Goal: Information Seeking & Learning: Learn about a topic

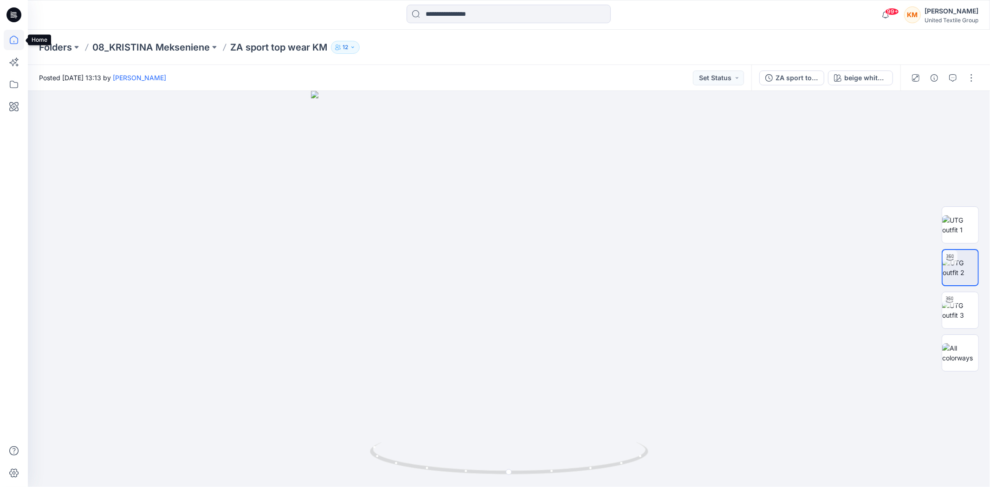
click at [15, 38] on icon at bounding box center [14, 40] width 20 height 20
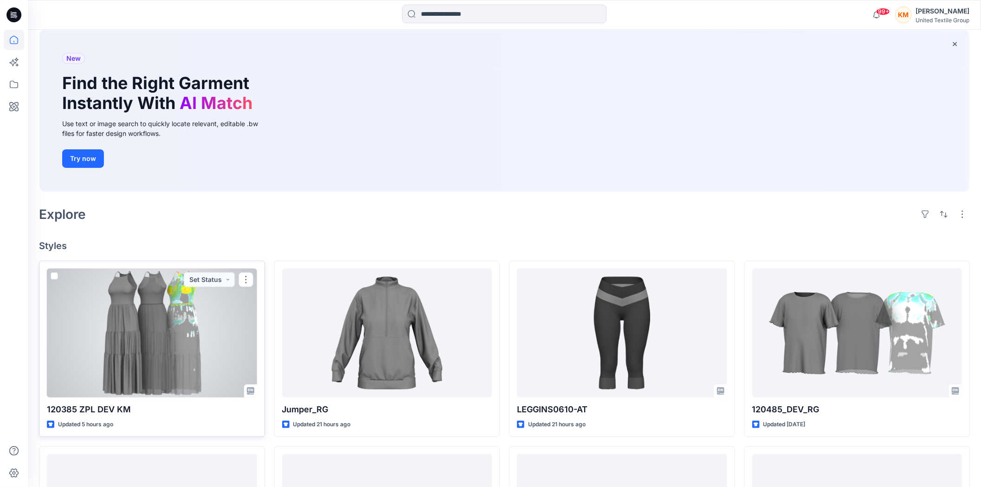
scroll to position [52, 0]
click at [158, 333] on div at bounding box center [152, 332] width 210 height 129
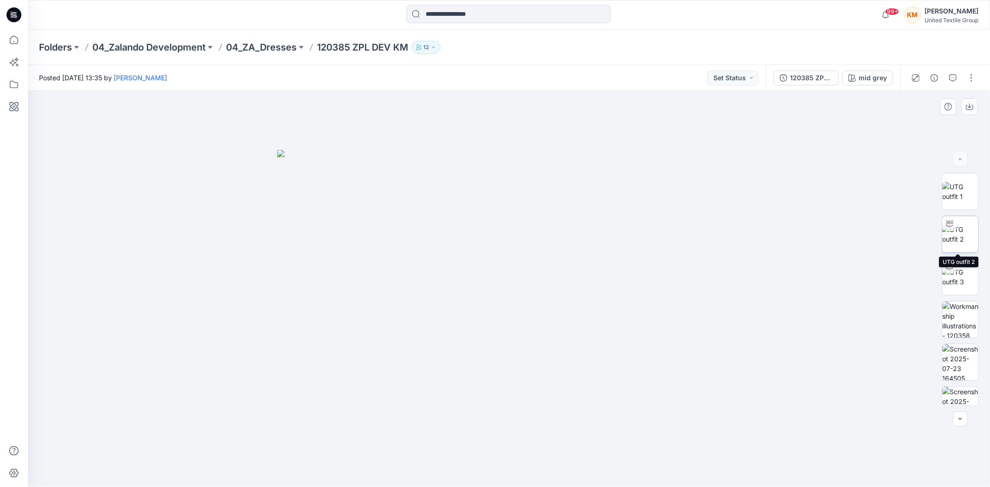
click at [948, 232] on img at bounding box center [960, 234] width 36 height 19
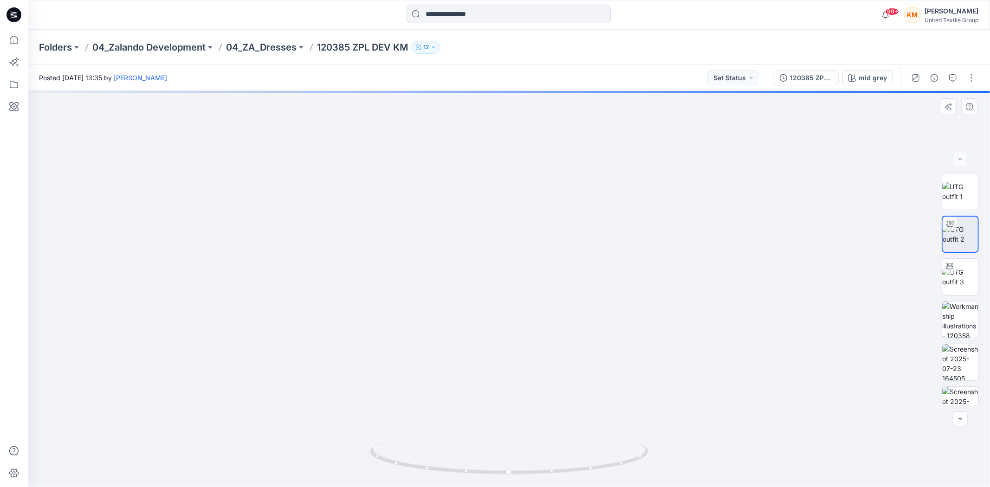
drag, startPoint x: 539, startPoint y: 204, endPoint x: 541, endPoint y: 325, distance: 121.1
click at [541, 325] on img at bounding box center [509, 262] width 729 height 452
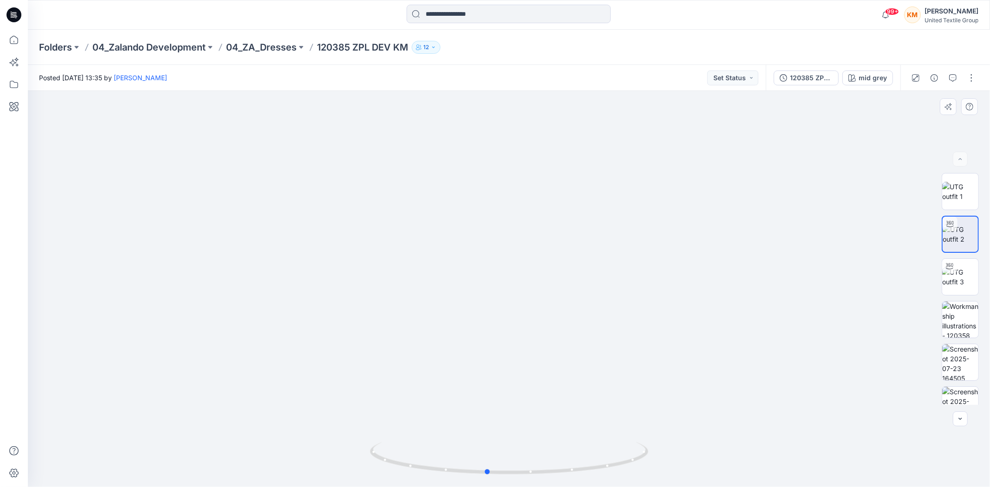
drag, startPoint x: 555, startPoint y: 474, endPoint x: 535, endPoint y: 478, distance: 20.4
click at [535, 478] on div at bounding box center [509, 464] width 278 height 46
click at [13, 42] on icon at bounding box center [14, 40] width 20 height 20
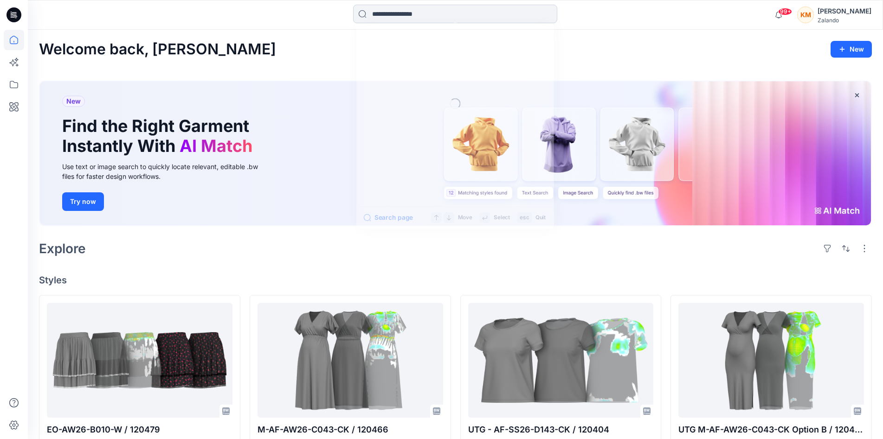
click at [439, 19] on input at bounding box center [455, 14] width 204 height 19
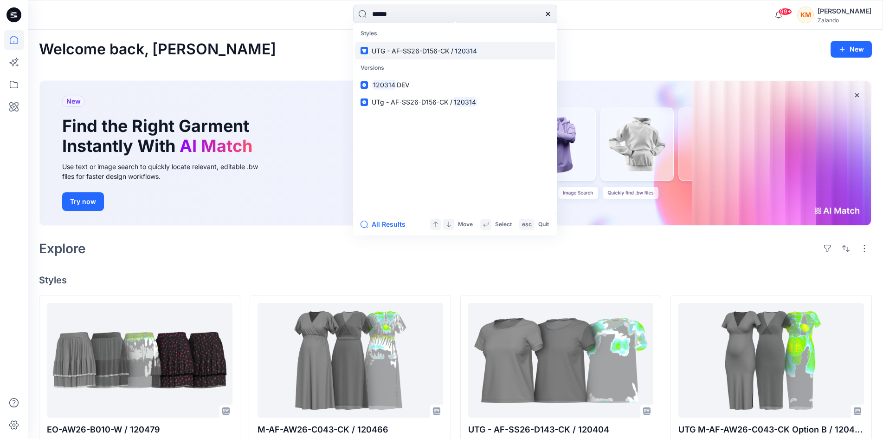
type input "******"
click at [428, 54] on span "UTG - AF-SS26-D156-CK /" at bounding box center [413, 51] width 82 height 8
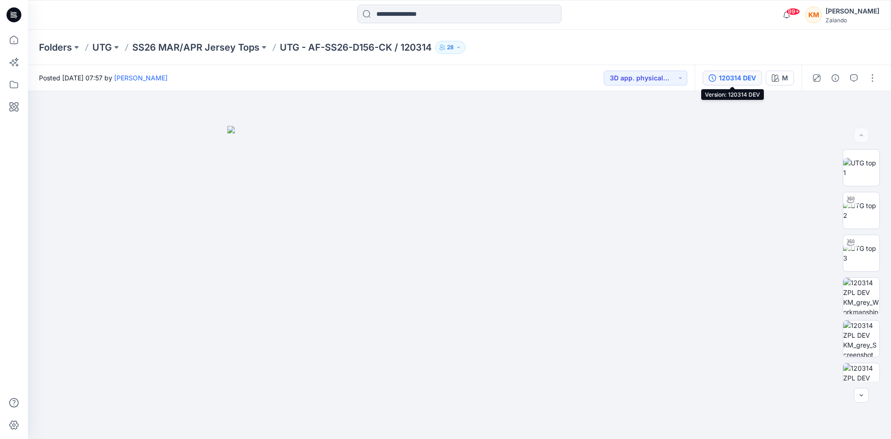
click at [729, 74] on div "120314 DEV" at bounding box center [737, 78] width 37 height 10
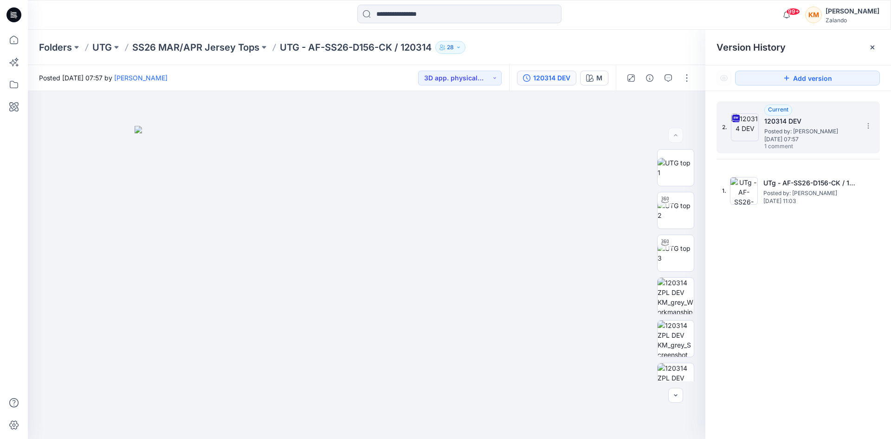
click at [772, 136] on span "Thursday, July 17, 2025 07:57" at bounding box center [810, 139] width 93 height 6
click at [16, 38] on icon at bounding box center [14, 40] width 20 height 20
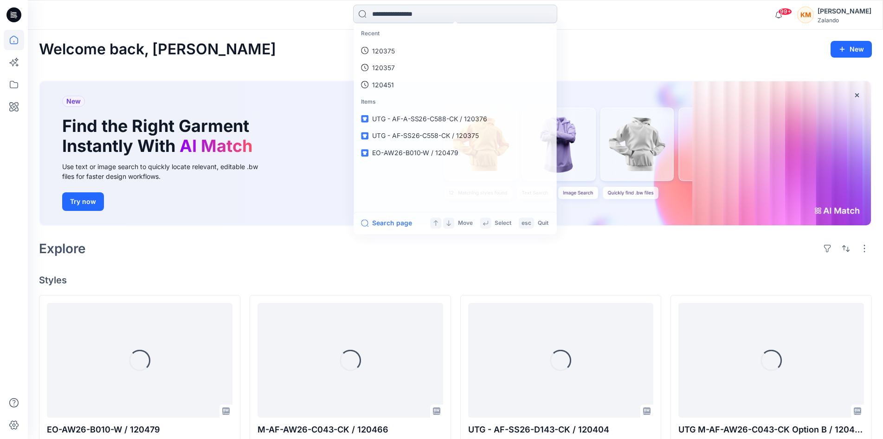
click at [407, 15] on input at bounding box center [455, 14] width 204 height 19
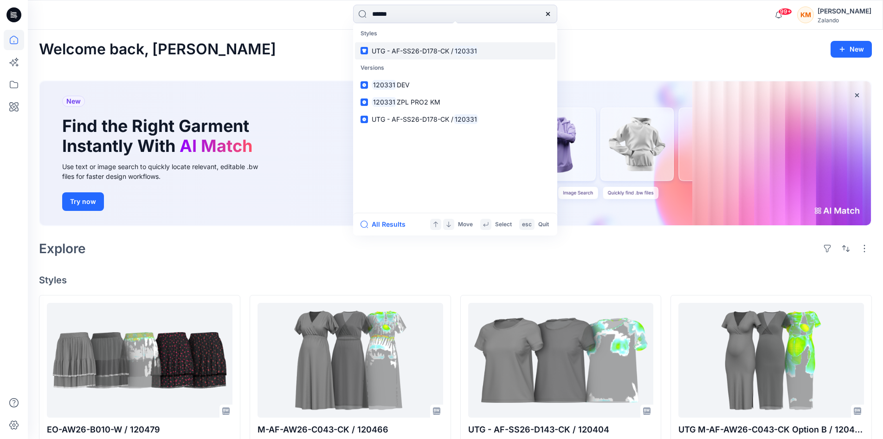
type input "******"
click at [408, 51] on span "UTG - AF-SS26-D178-CK /" at bounding box center [413, 51] width 82 height 8
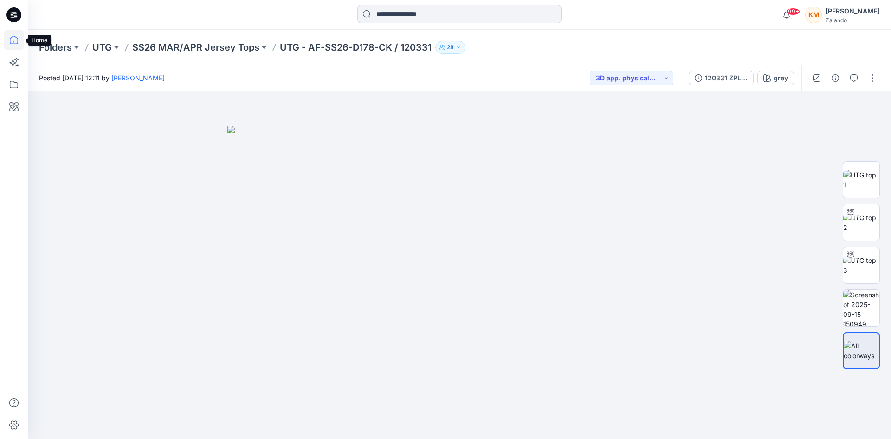
click at [17, 40] on icon at bounding box center [14, 40] width 20 height 20
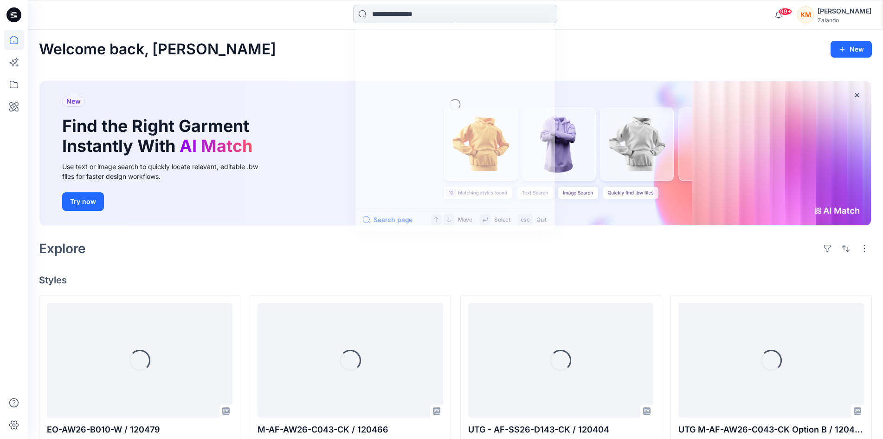
click at [447, 13] on input at bounding box center [455, 14] width 204 height 19
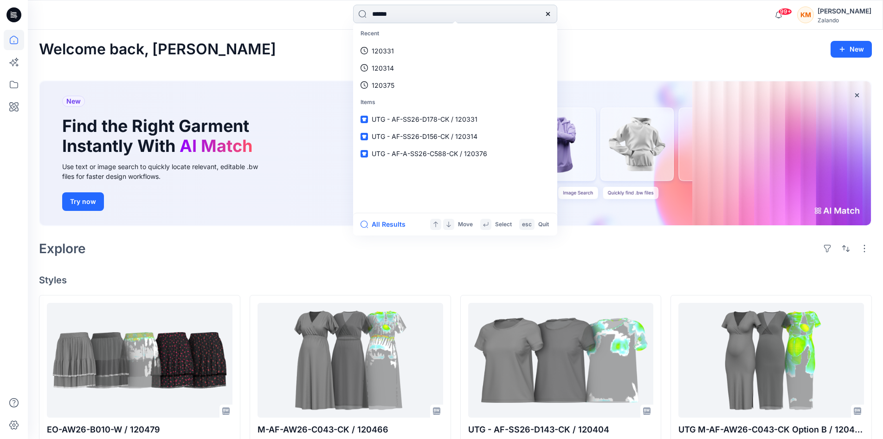
type input "******"
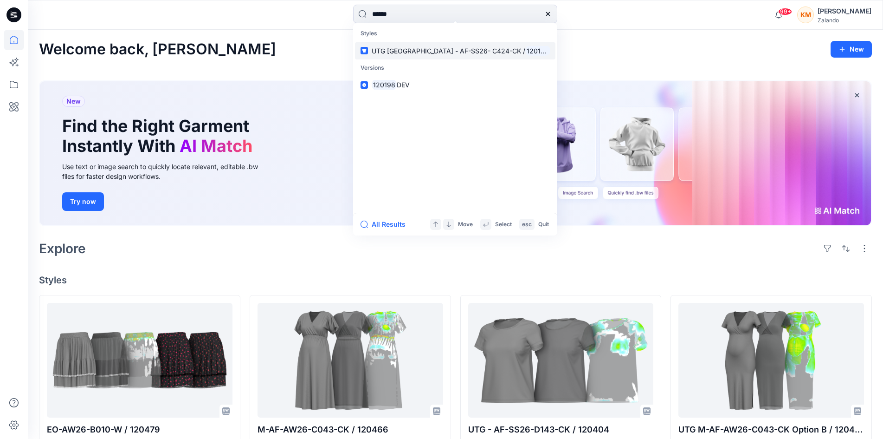
click at [426, 52] on span "UTG Ukraine - AF-SS26- C424-CK /" at bounding box center [449, 51] width 154 height 8
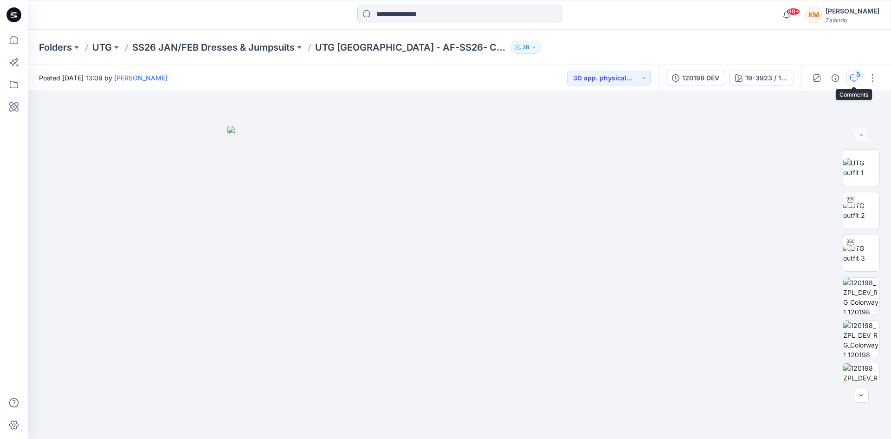
click at [854, 74] on div "5" at bounding box center [857, 74] width 9 height 9
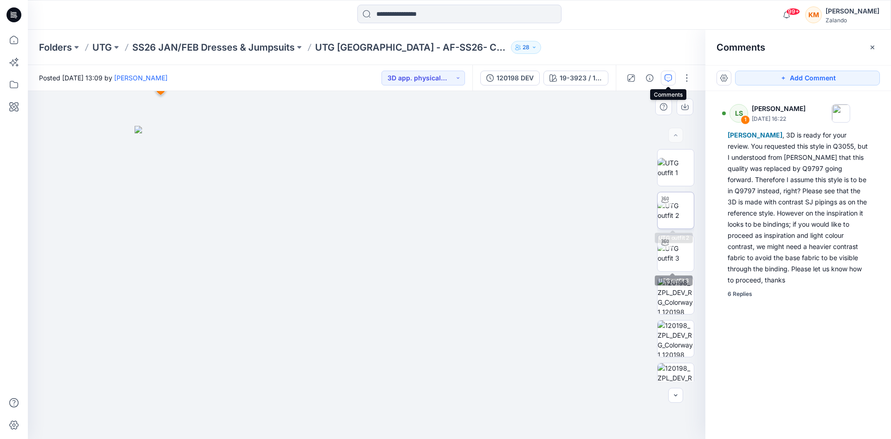
click at [675, 207] on img at bounding box center [676, 209] width 36 height 19
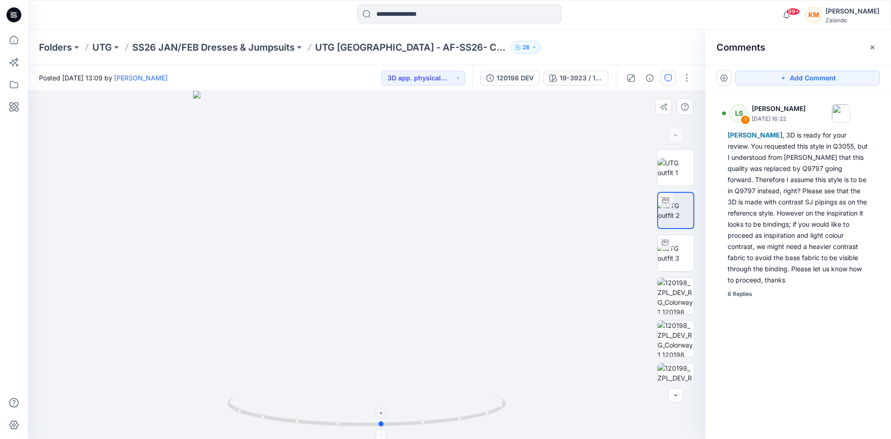
drag, startPoint x: 460, startPoint y: 420, endPoint x: 526, endPoint y: 381, distance: 77.4
click at [476, 408] on icon at bounding box center [367, 411] width 281 height 35
click at [575, 77] on div "19-3923 / 11-0103" at bounding box center [581, 78] width 43 height 10
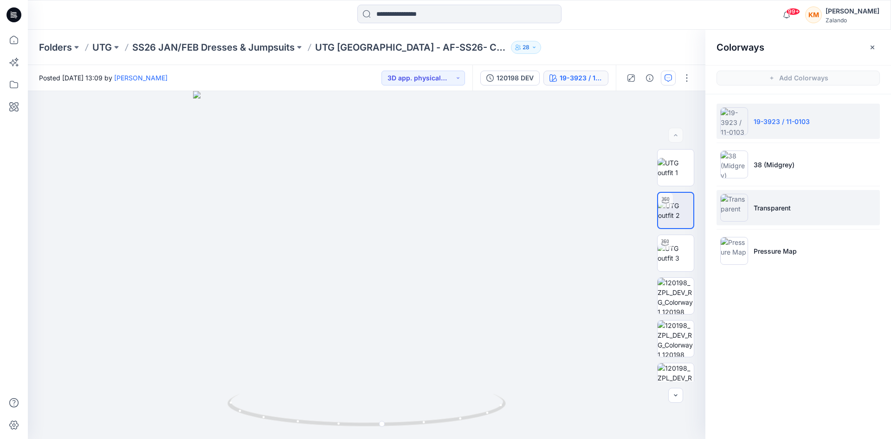
click at [731, 210] on img at bounding box center [734, 208] width 28 height 28
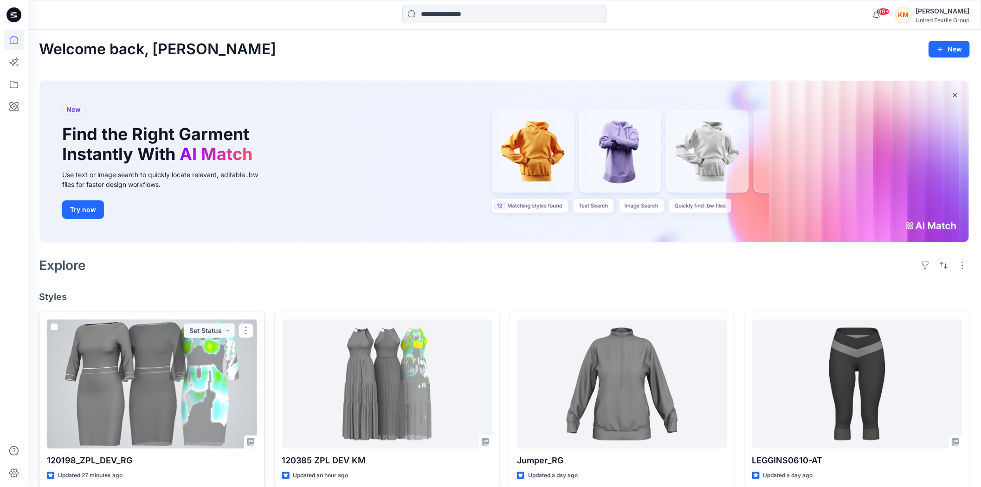
click at [145, 360] on div at bounding box center [152, 384] width 210 height 129
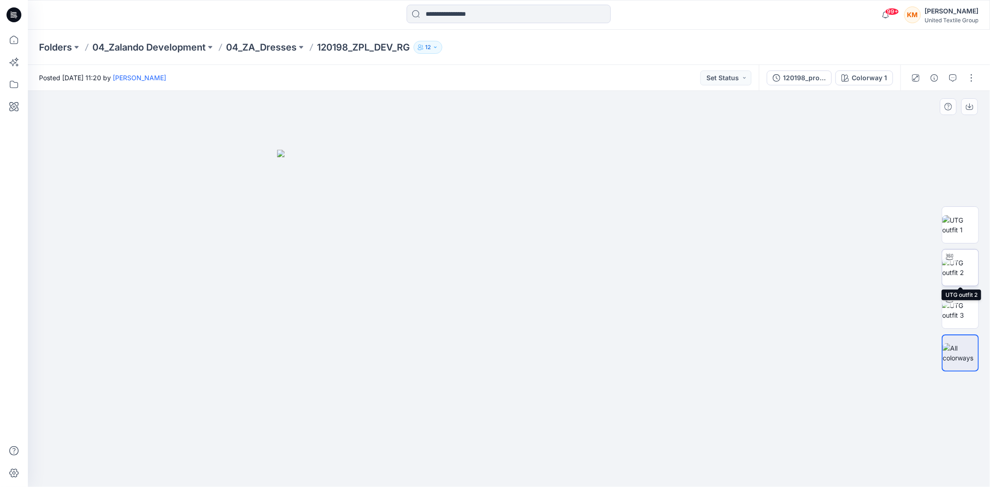
click at [961, 266] on img at bounding box center [960, 267] width 36 height 19
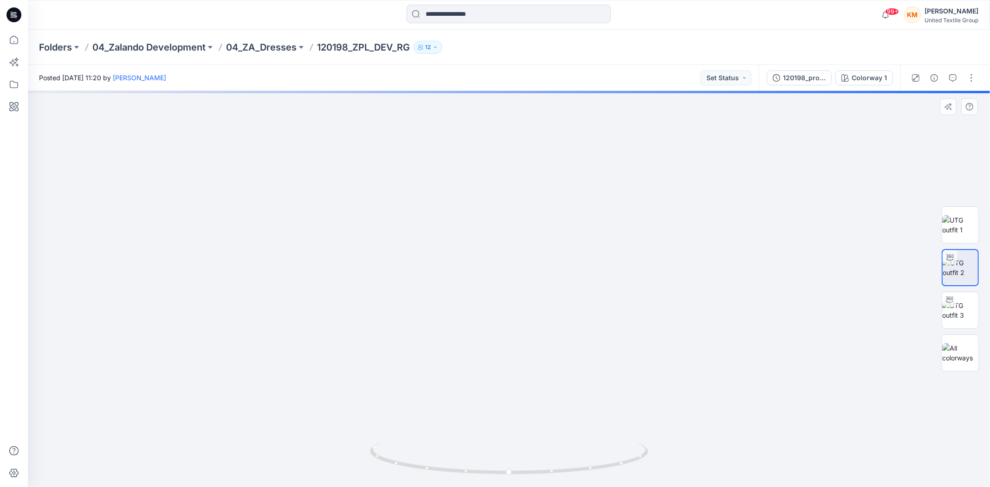
drag, startPoint x: 525, startPoint y: 218, endPoint x: 530, endPoint y: 323, distance: 105.0
click at [530, 323] on img at bounding box center [509, 247] width 770 height 479
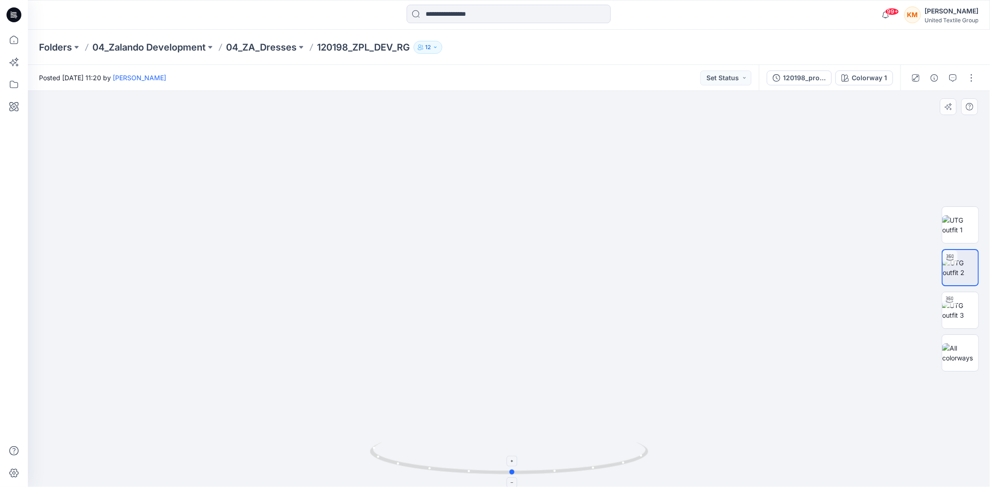
drag, startPoint x: 565, startPoint y: 472, endPoint x: 568, endPoint y: 469, distance: 5.3
click at [568, 469] on icon at bounding box center [510, 459] width 281 height 35
drag, startPoint x: 595, startPoint y: 471, endPoint x: 619, endPoint y: 476, distance: 23.7
click at [619, 476] on icon at bounding box center [510, 459] width 281 height 35
drag, startPoint x: 610, startPoint y: 470, endPoint x: 601, endPoint y: 463, distance: 10.6
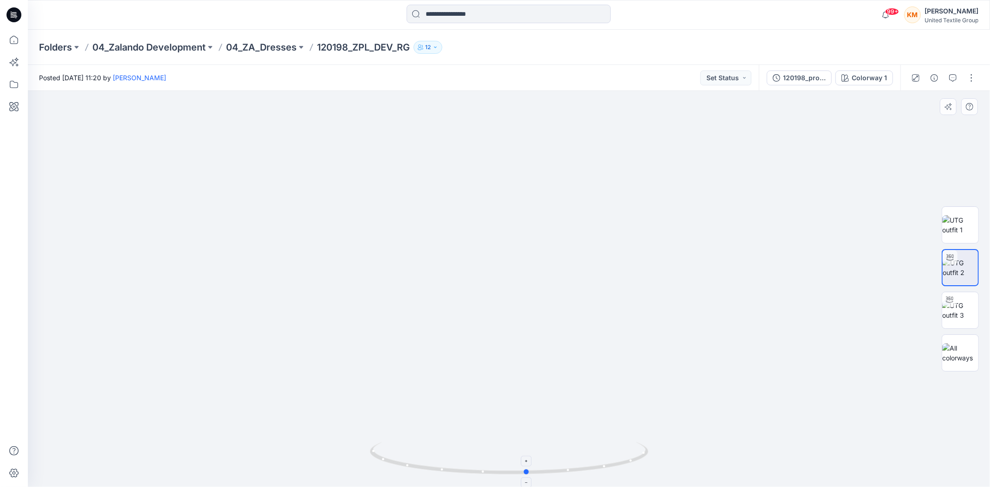
click at [601, 463] on icon at bounding box center [510, 459] width 281 height 35
